Goal: Subscribe to service/newsletter

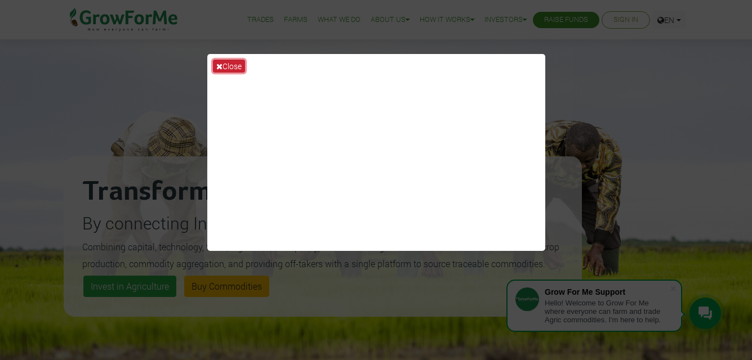
click at [229, 67] on button "Close" at bounding box center [229, 66] width 32 height 13
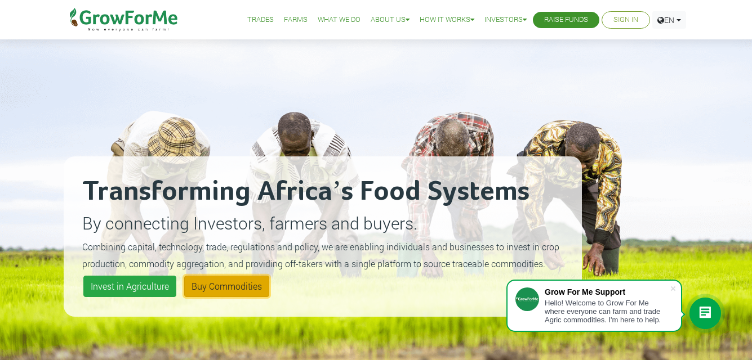
click at [212, 292] on link "Buy Commodities" at bounding box center [226, 286] width 85 height 21
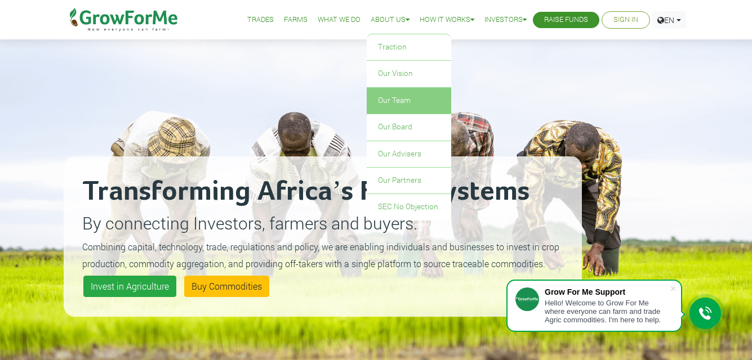
click at [395, 104] on link "Our Team" at bounding box center [409, 101] width 84 height 26
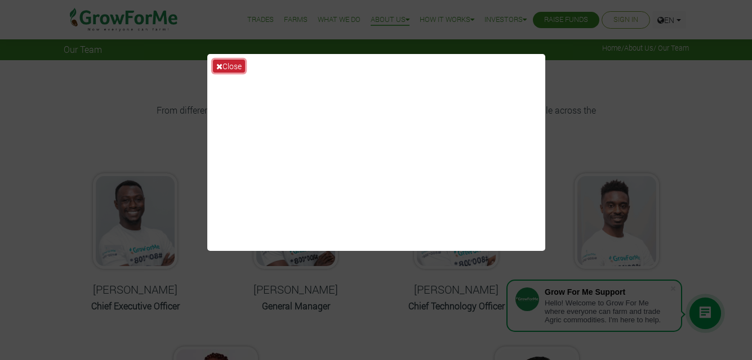
click at [229, 63] on button "Close" at bounding box center [229, 66] width 32 height 13
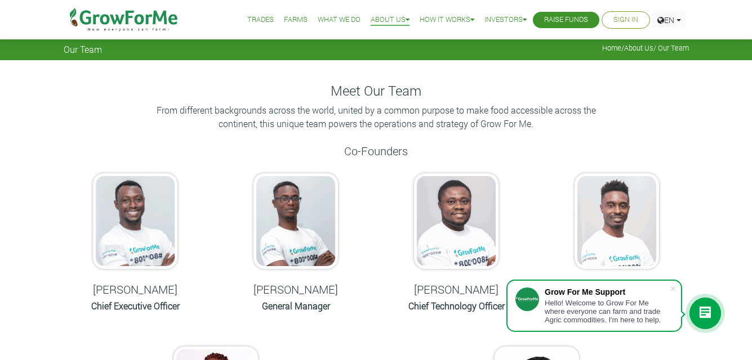
click at [322, 19] on link "What We Do" at bounding box center [339, 20] width 43 height 12
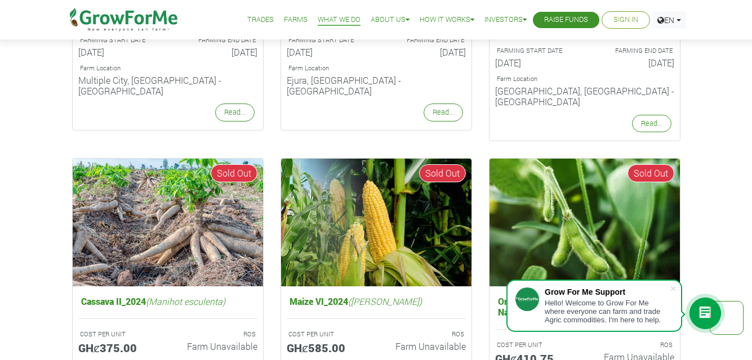
scroll to position [681, 0]
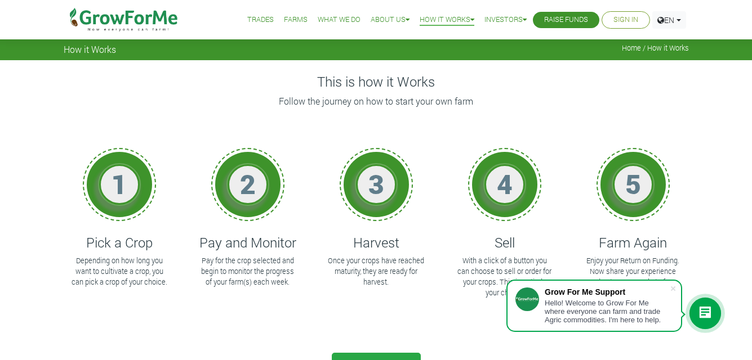
click at [287, 21] on link "Farms" at bounding box center [296, 20] width 24 height 12
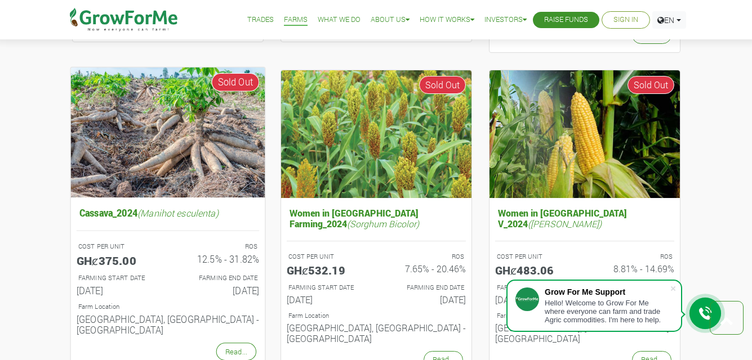
scroll to position [742, 0]
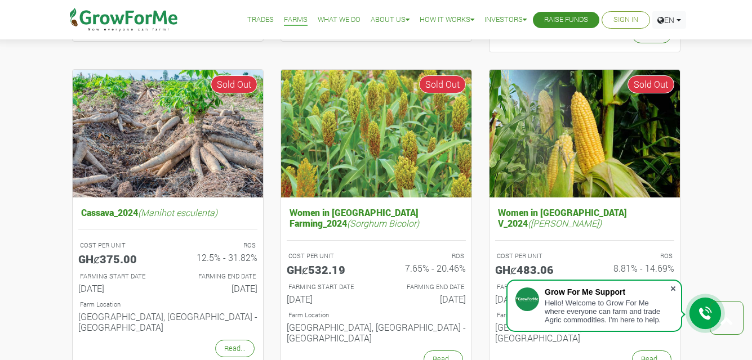
click at [672, 290] on span at bounding box center [672, 288] width 11 height 11
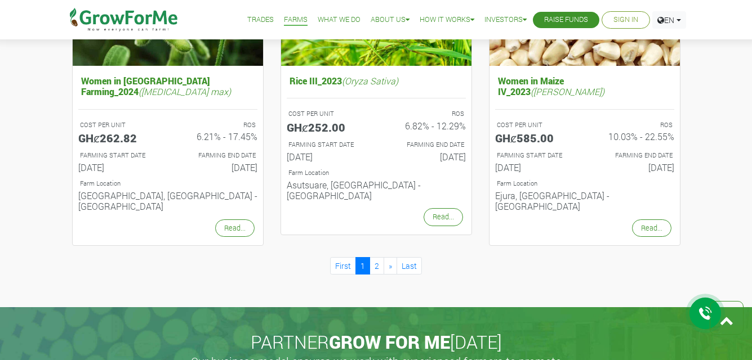
scroll to position [1204, 0]
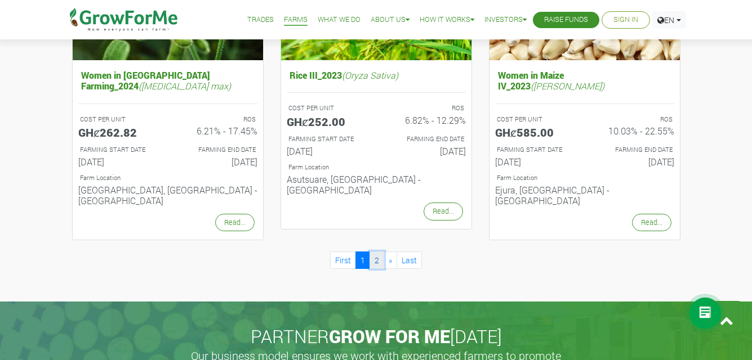
click at [378, 252] on link "2" at bounding box center [376, 260] width 15 height 17
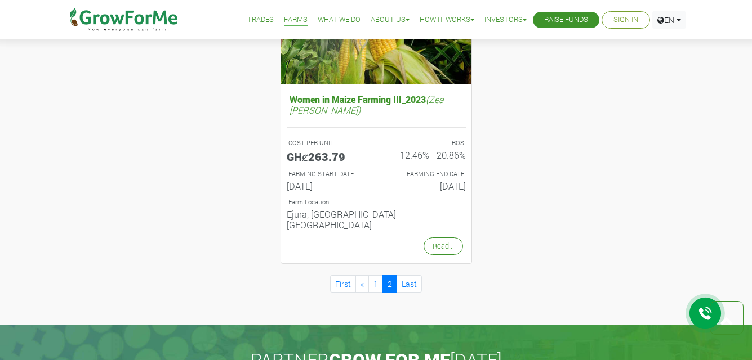
scroll to position [549, 0]
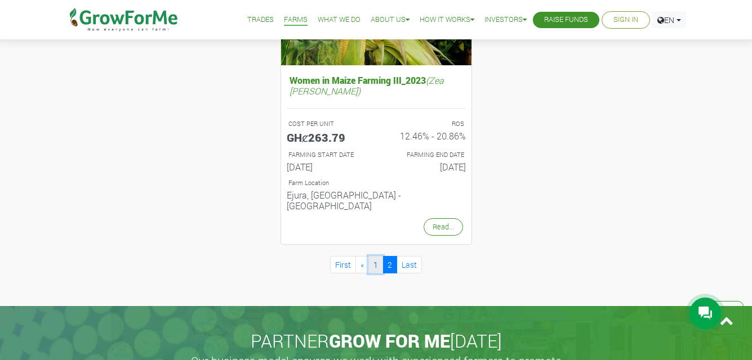
click at [375, 256] on link "1" at bounding box center [375, 264] width 15 height 17
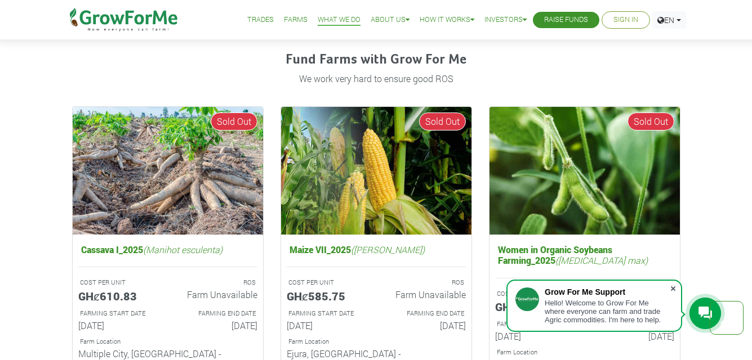
click at [674, 283] on span at bounding box center [672, 288] width 11 height 11
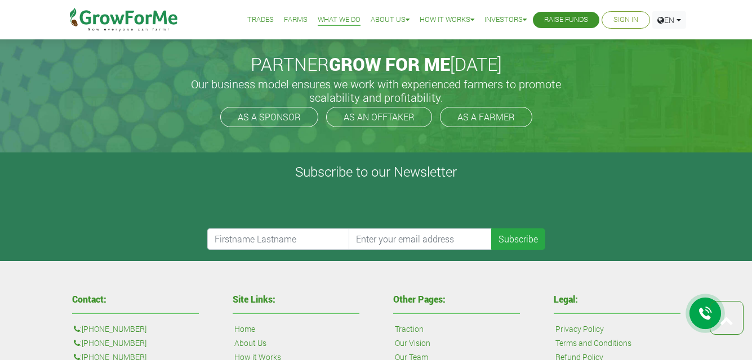
scroll to position [1822, 0]
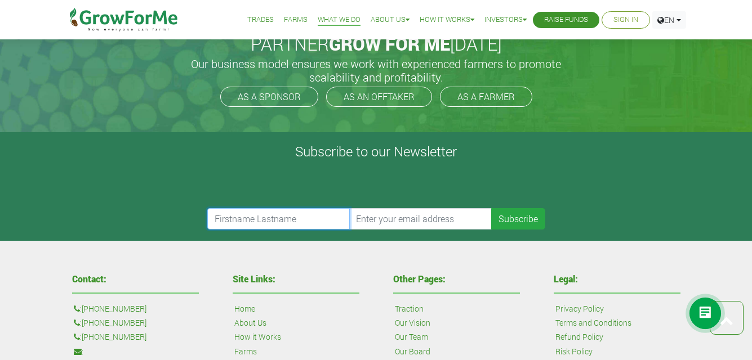
click at [246, 208] on input "text" at bounding box center [278, 218] width 143 height 21
type input "Kofi"
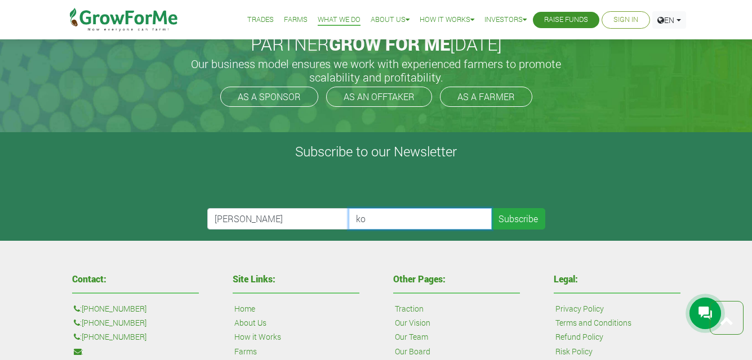
type input "kofi@okoforests.com"
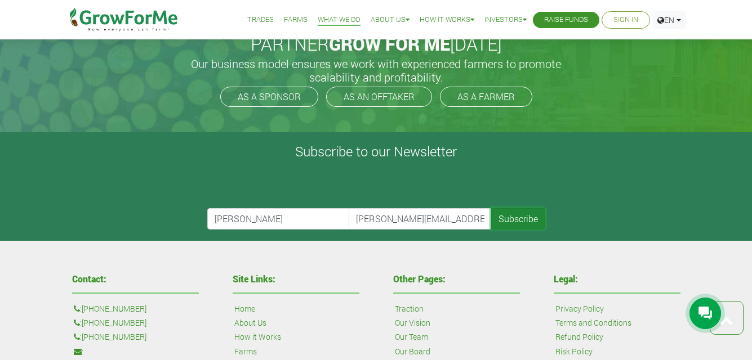
click at [519, 208] on button "Subscribe" at bounding box center [518, 218] width 54 height 21
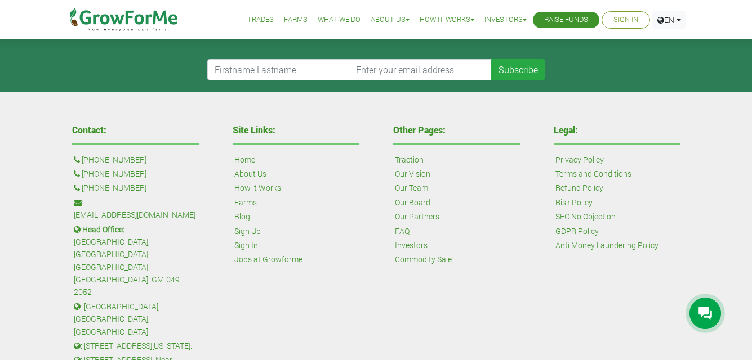
scroll to position [434, 0]
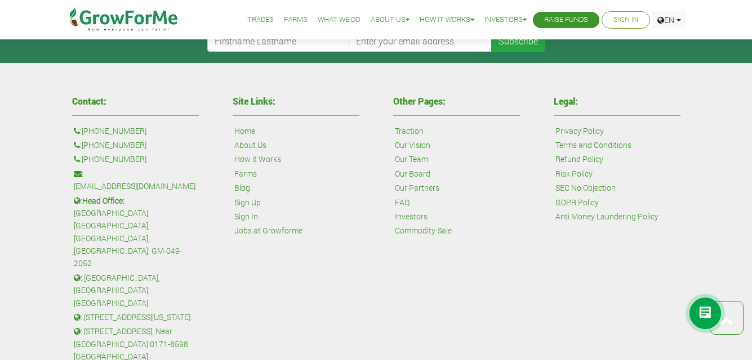
click at [416, 185] on link "Our Partners" at bounding box center [417, 188] width 44 height 12
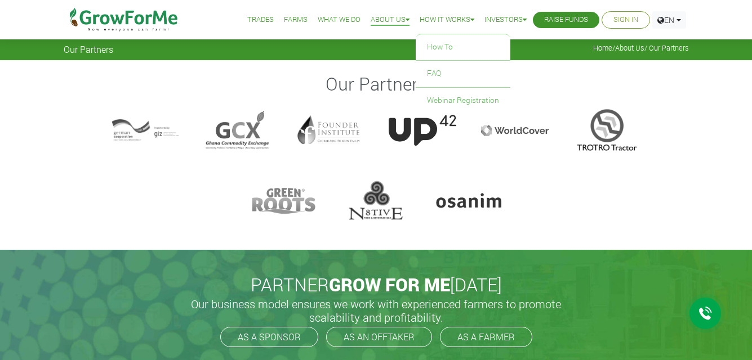
drag, startPoint x: 515, startPoint y: 132, endPoint x: 448, endPoint y: 14, distance: 136.4
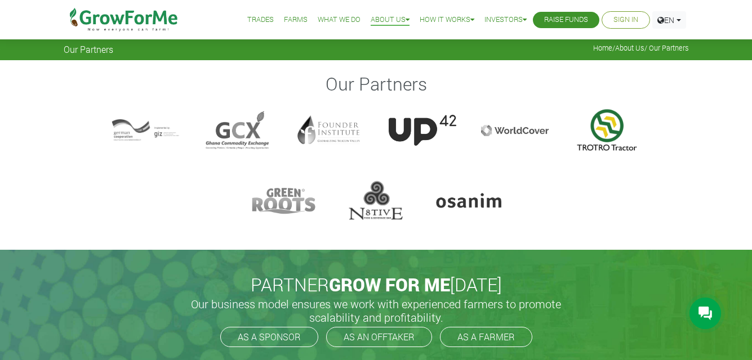
click at [597, 124] on div at bounding box center [607, 130] width 68 height 45
click at [477, 202] on div at bounding box center [469, 201] width 68 height 45
click at [378, 192] on div at bounding box center [376, 201] width 68 height 45
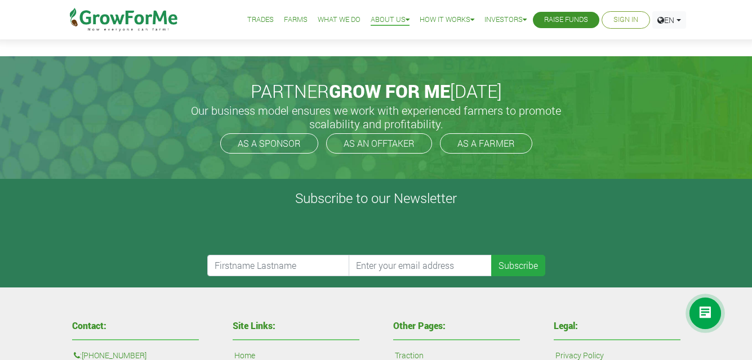
scroll to position [196, 0]
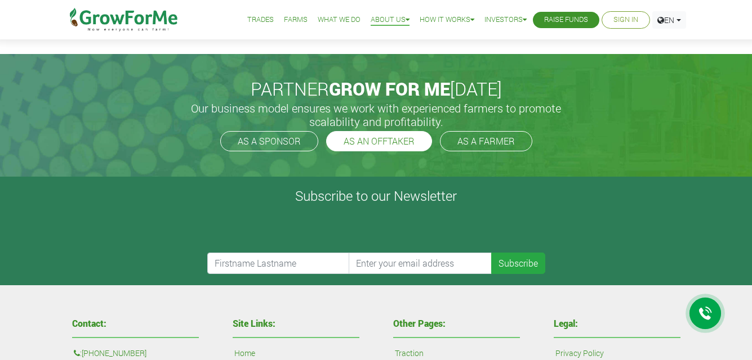
click at [382, 138] on link "AS AN OFFTAKER" at bounding box center [379, 141] width 106 height 20
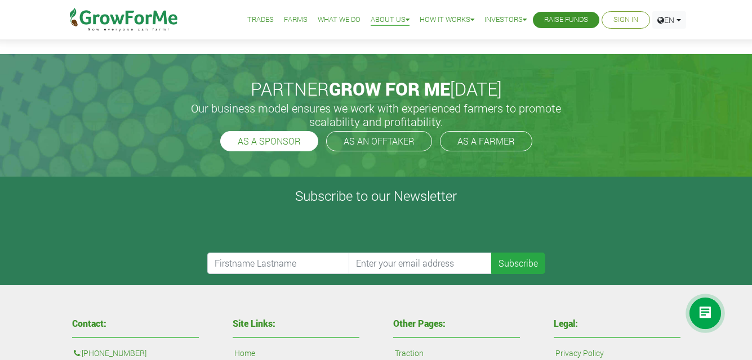
click at [250, 148] on link "AS A SPONSOR" at bounding box center [269, 141] width 98 height 20
